Goal: Check status

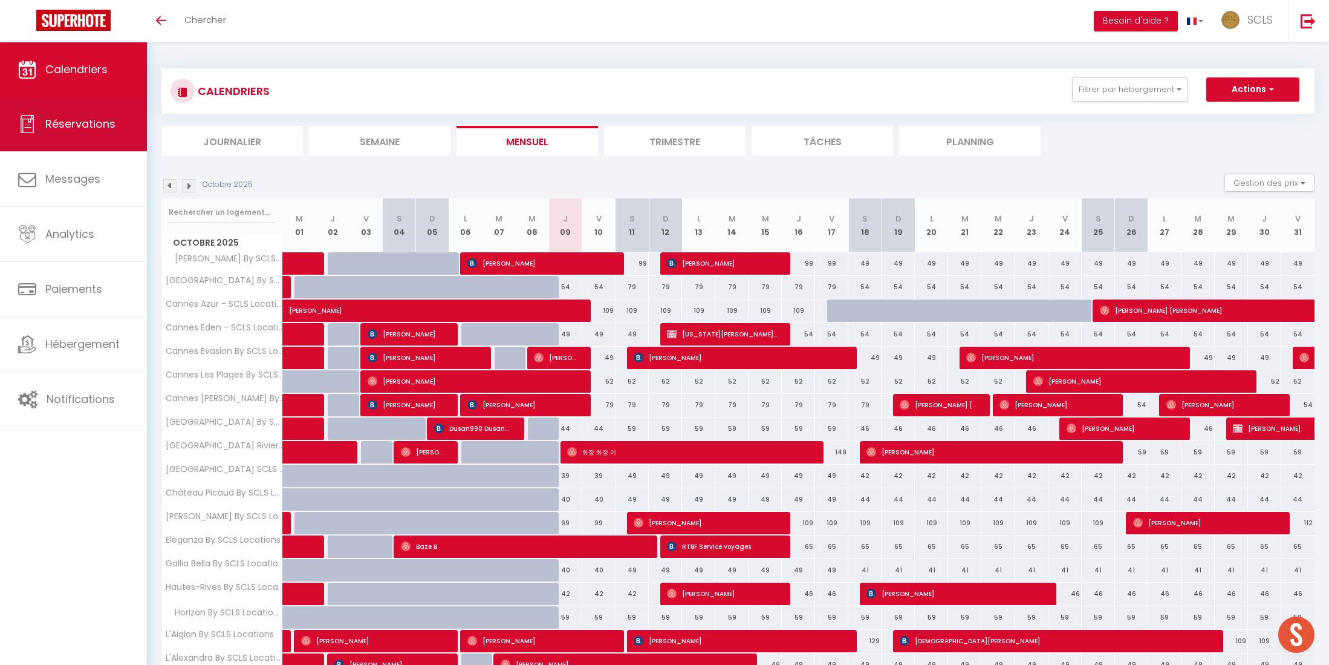
click at [98, 119] on span "Réservations" at bounding box center [80, 123] width 70 height 15
select select "not_cancelled"
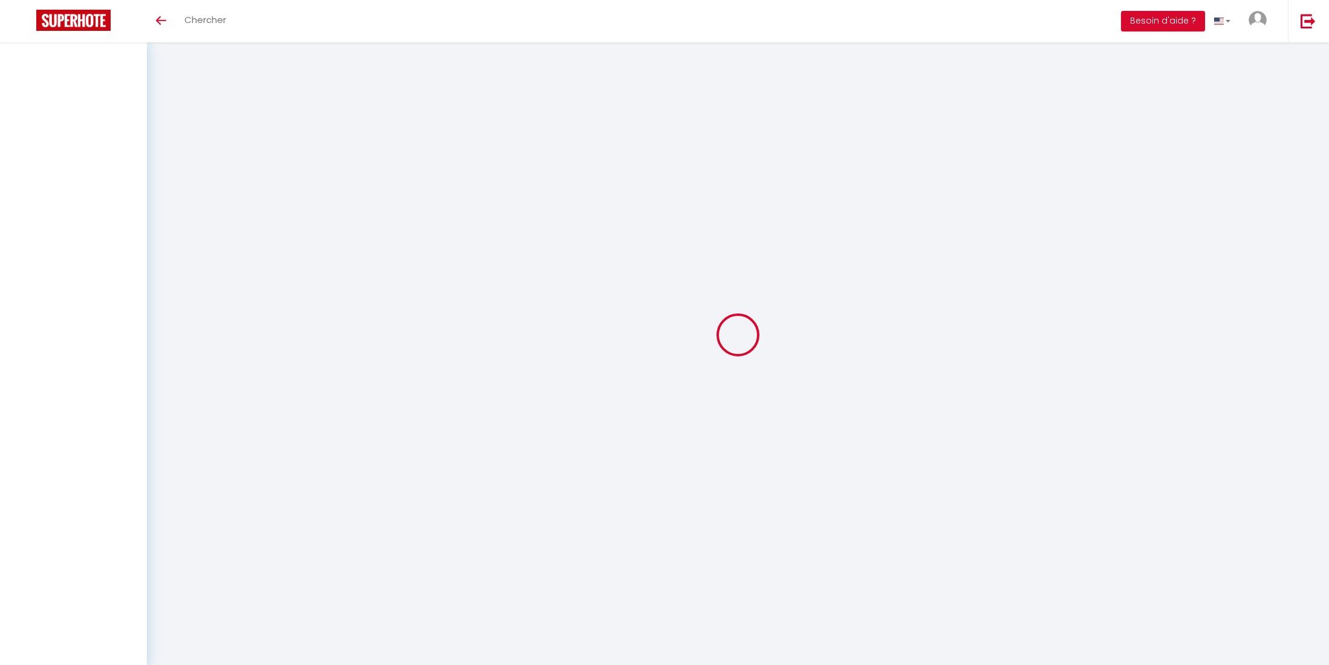
select select "not_cancelled"
